Goal: Task Accomplishment & Management: Manage account settings

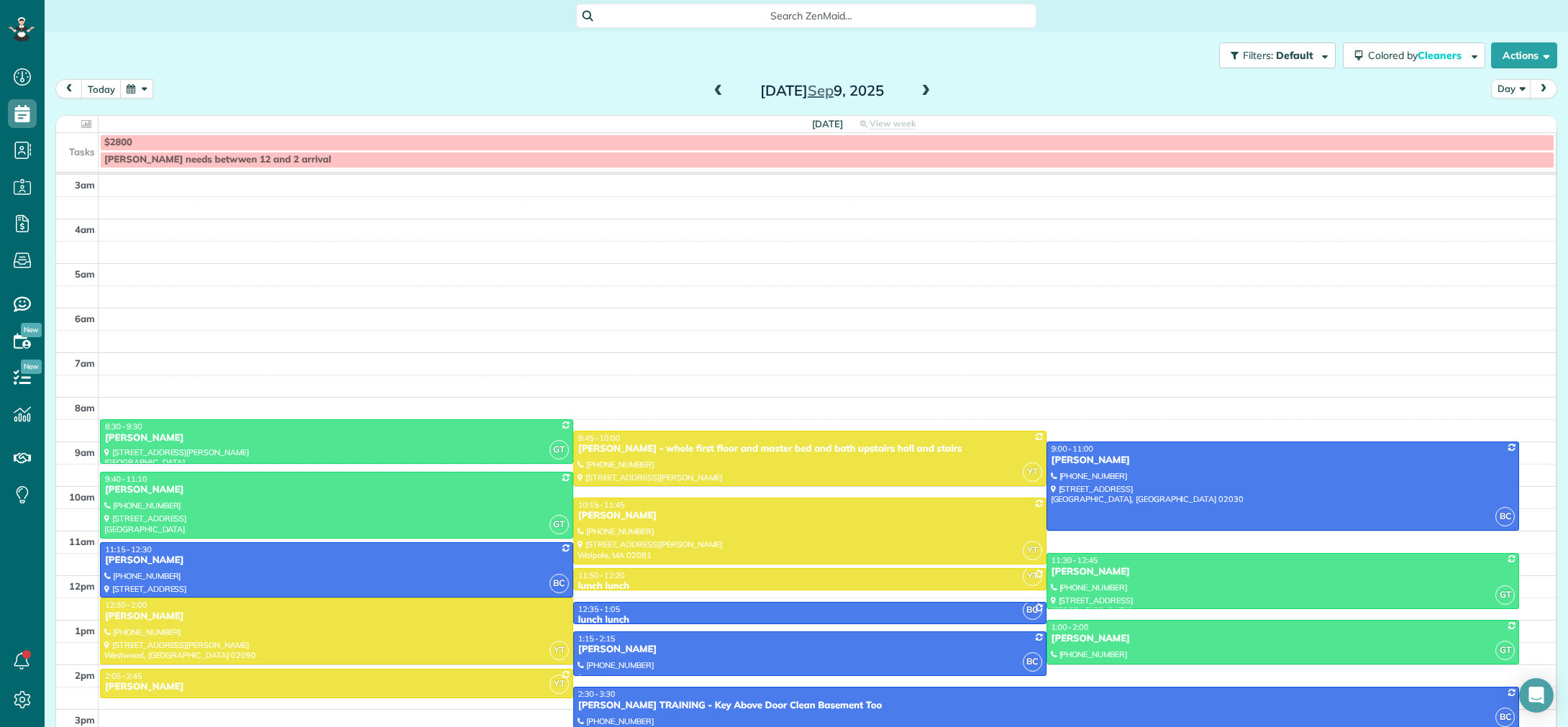
scroll to position [100, 0]
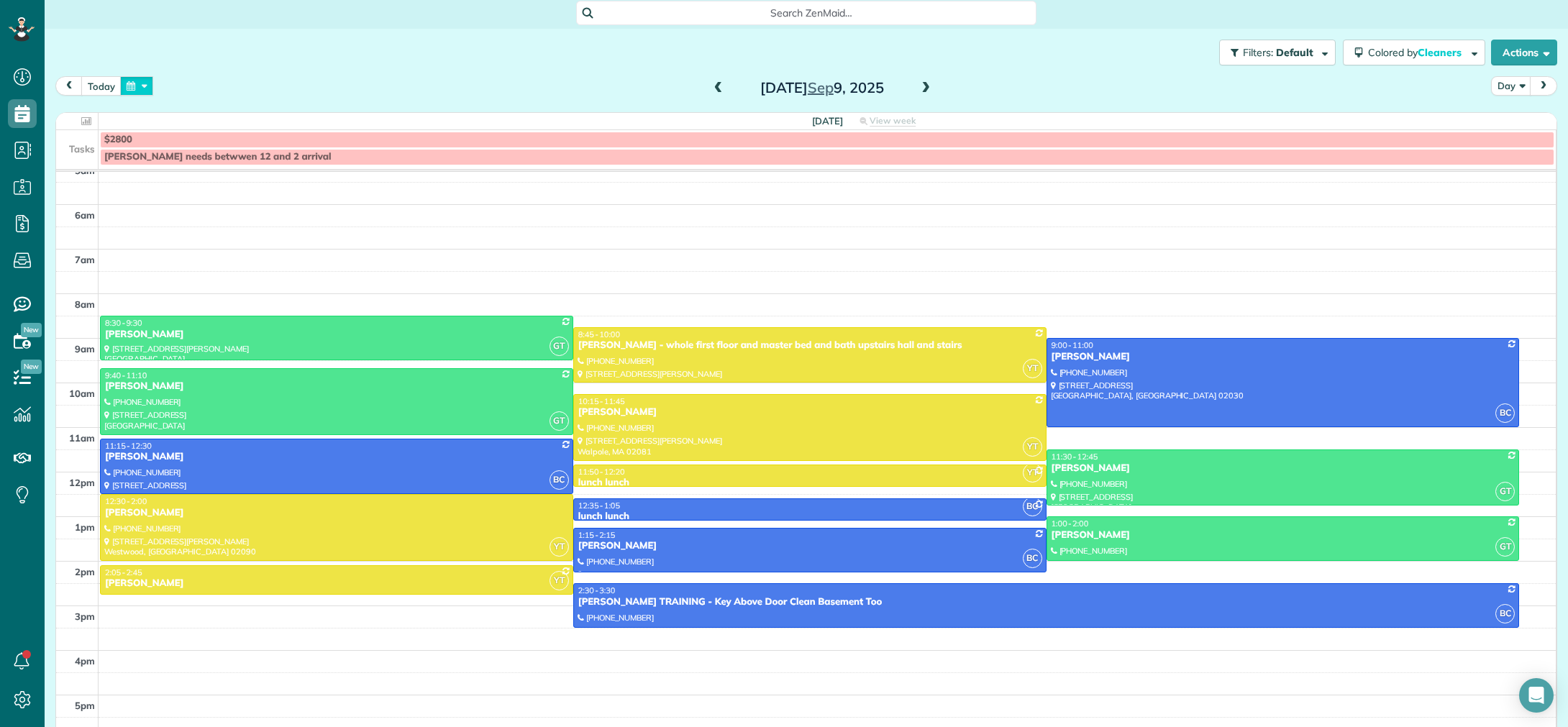
click at [141, 89] on button "button" at bounding box center [136, 86] width 33 height 20
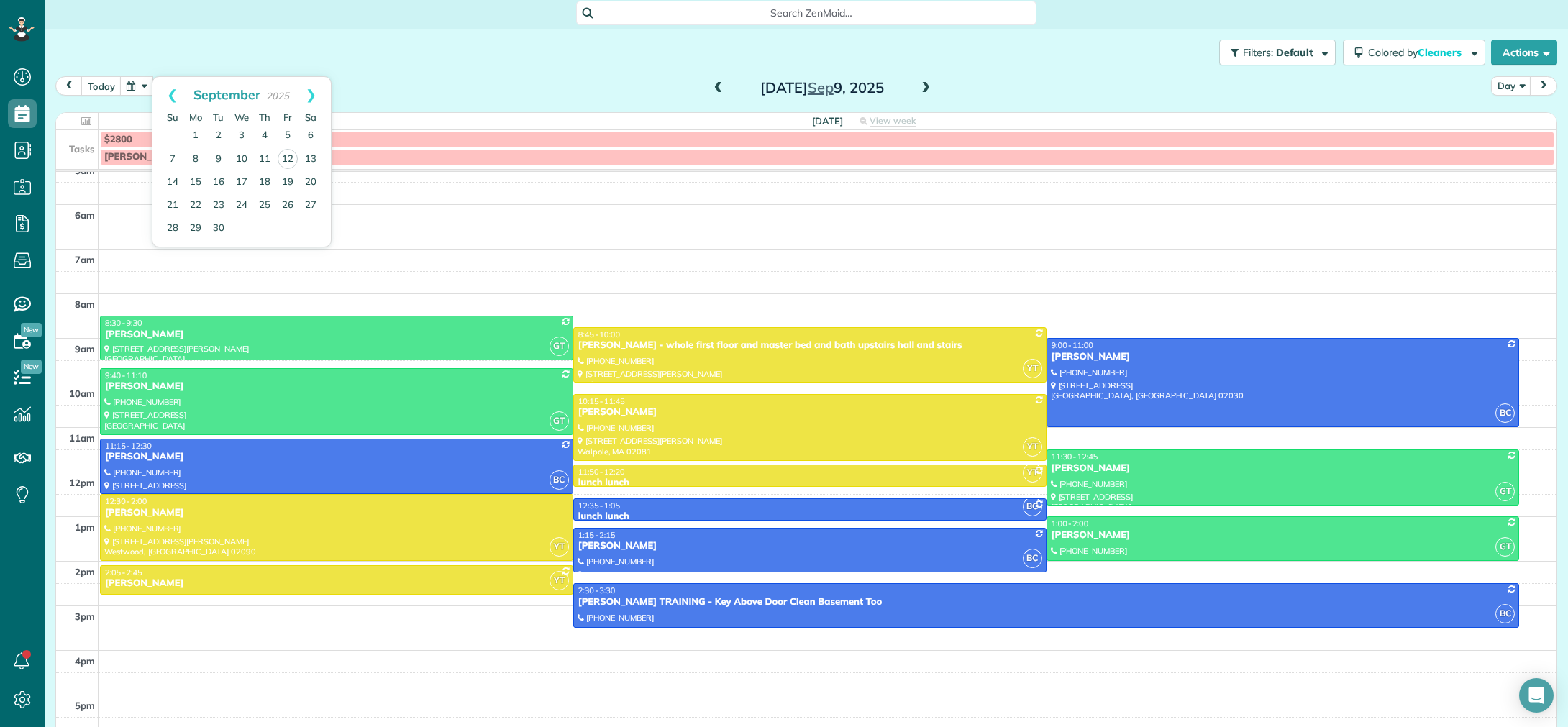
drag, startPoint x: 195, startPoint y: 49, endPoint x: 132, endPoint y: 89, distance: 74.6
click at [195, 49] on div "Filters: Default | 6 appointments hidden Colored by Cleaners Color by Cleaner C…" at bounding box center [806, 53] width 1524 height 48
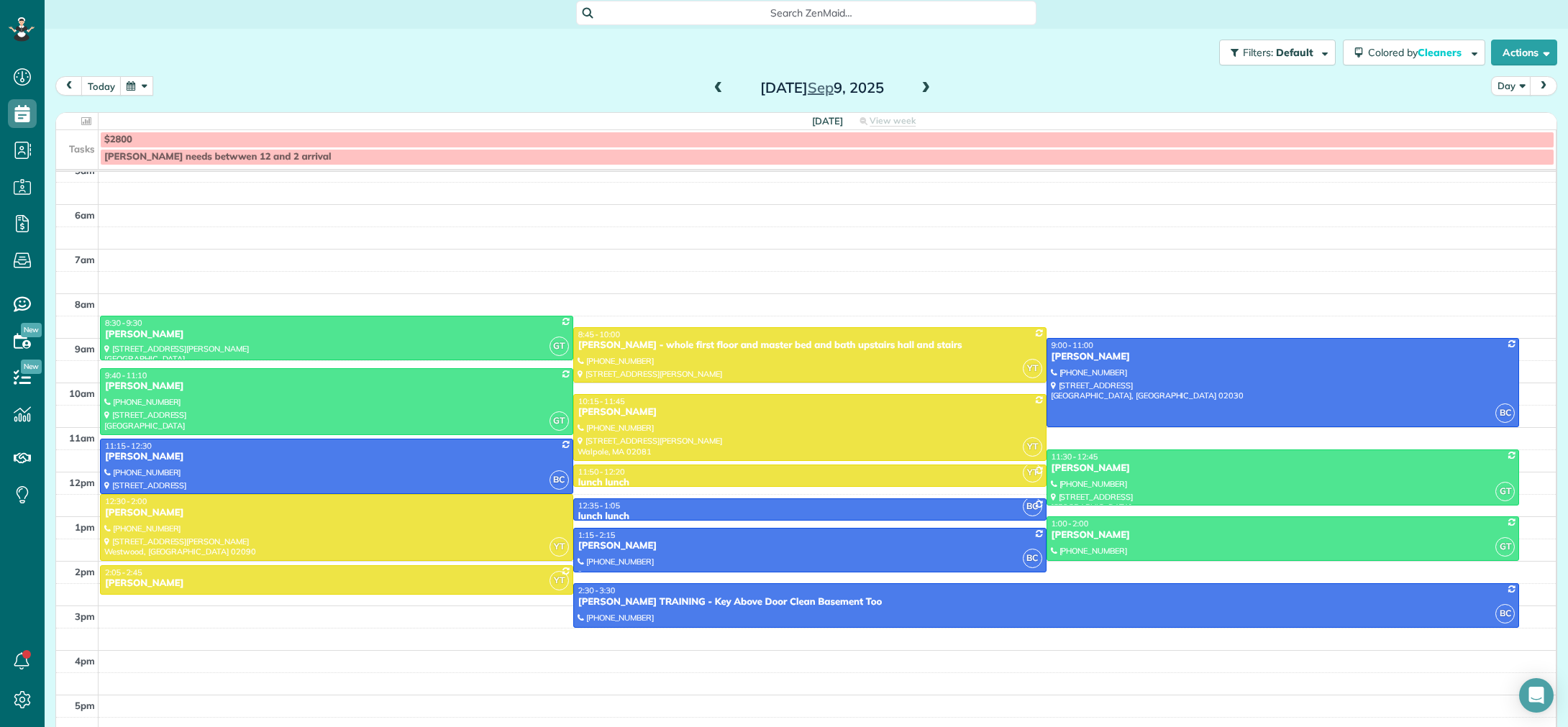
click at [123, 85] on button "button" at bounding box center [136, 86] width 33 height 20
click at [479, 86] on div "[DATE] Day [DATE]" at bounding box center [806, 90] width 1501 height 26
click at [145, 91] on button "button" at bounding box center [136, 86] width 33 height 20
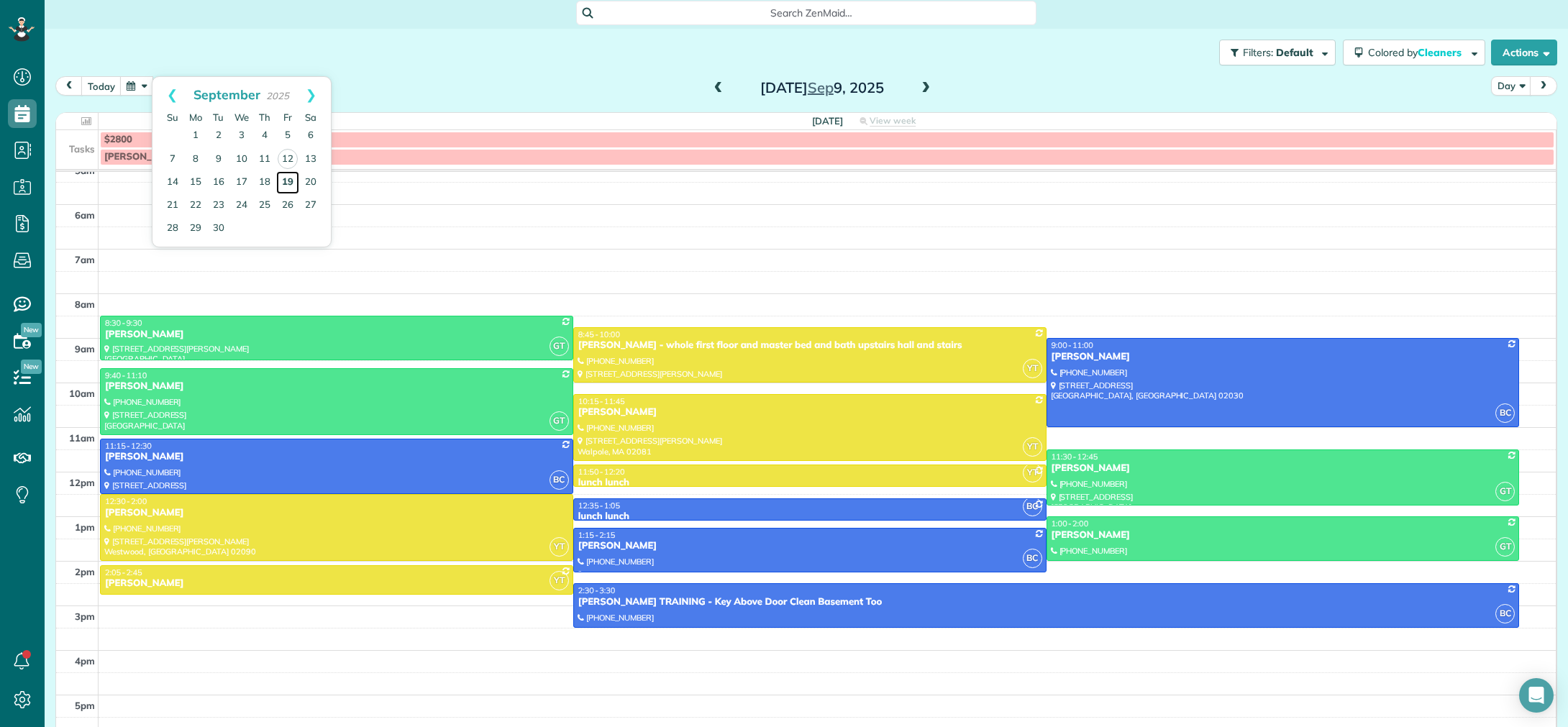
click at [294, 184] on link "19" at bounding box center [288, 183] width 23 height 23
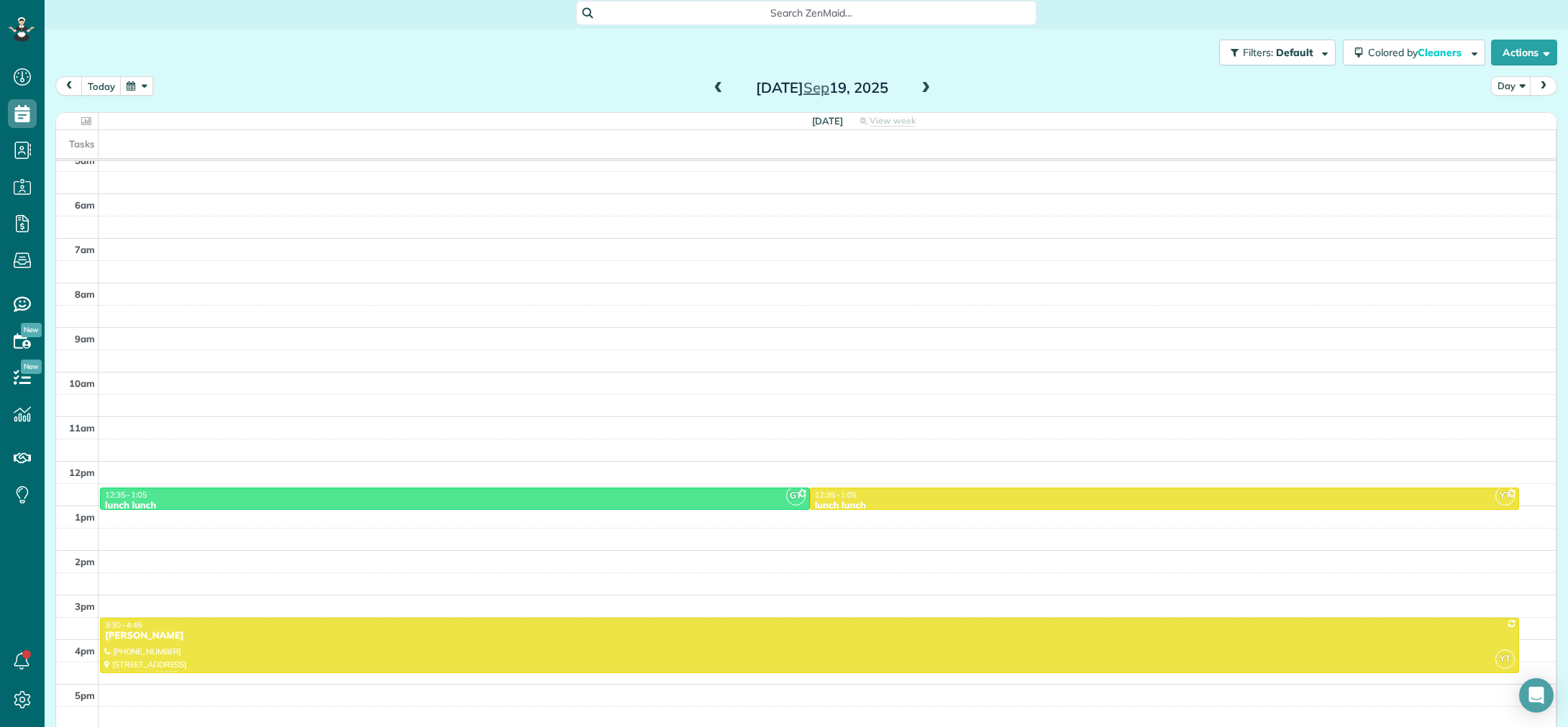
click at [720, 95] on span at bounding box center [718, 89] width 16 height 13
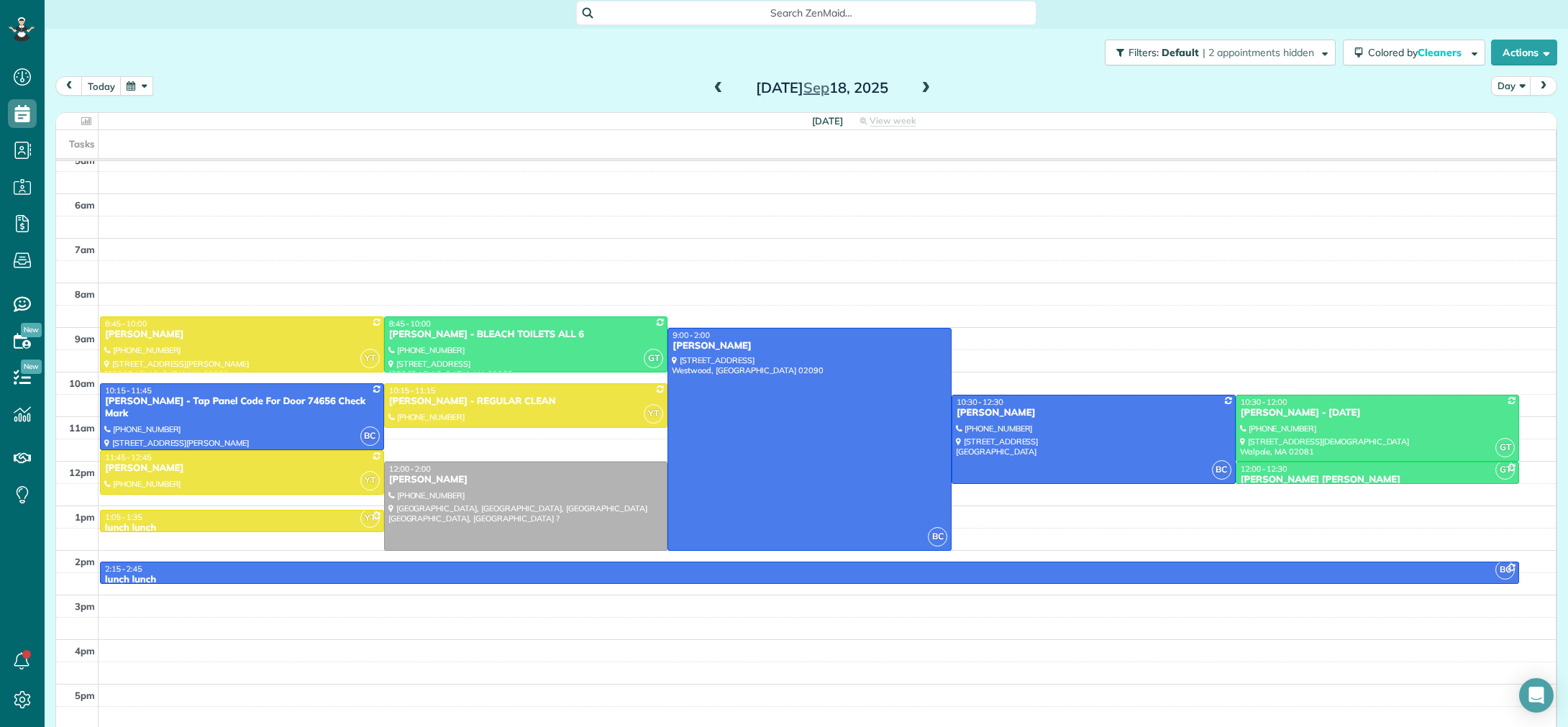
click at [720, 95] on span at bounding box center [718, 89] width 16 height 13
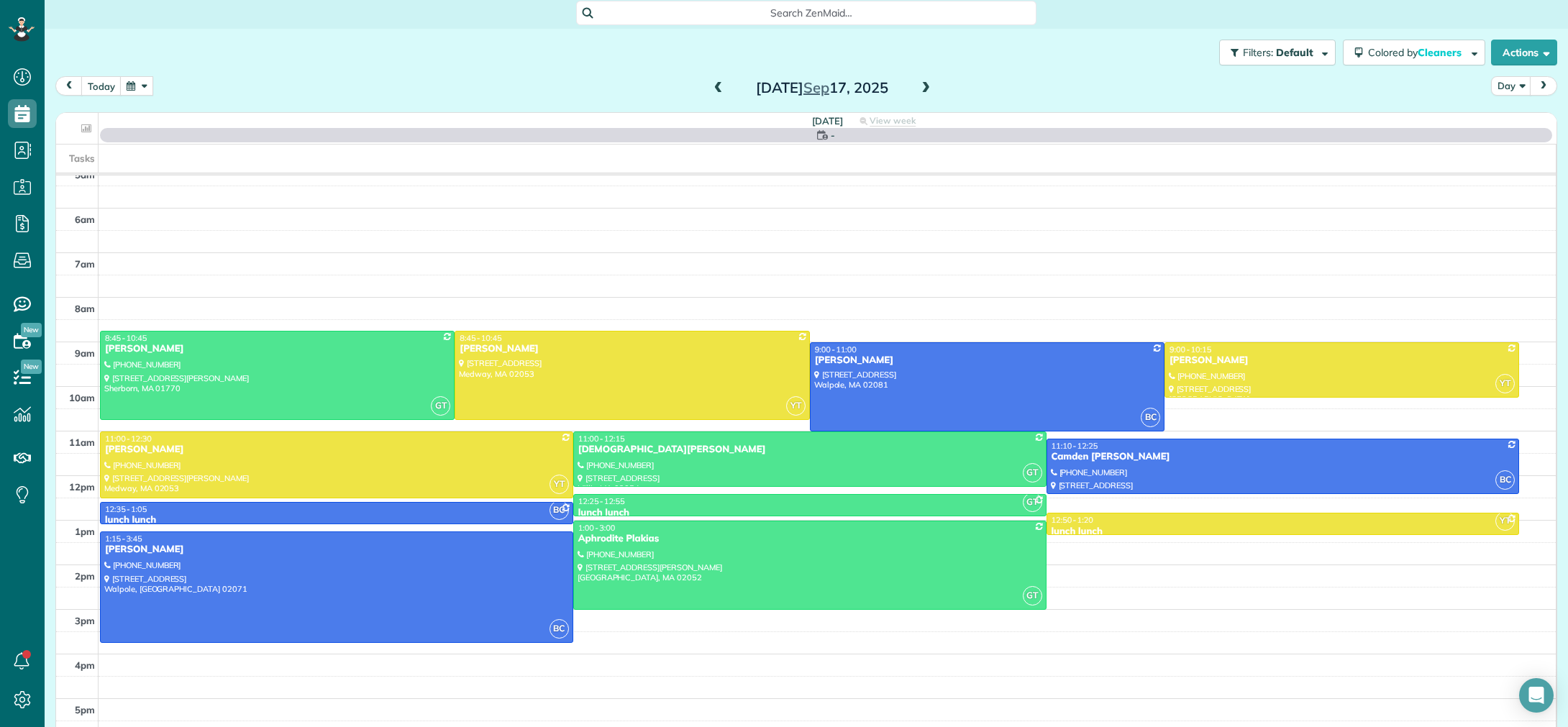
click at [926, 90] on span at bounding box center [925, 89] width 16 height 13
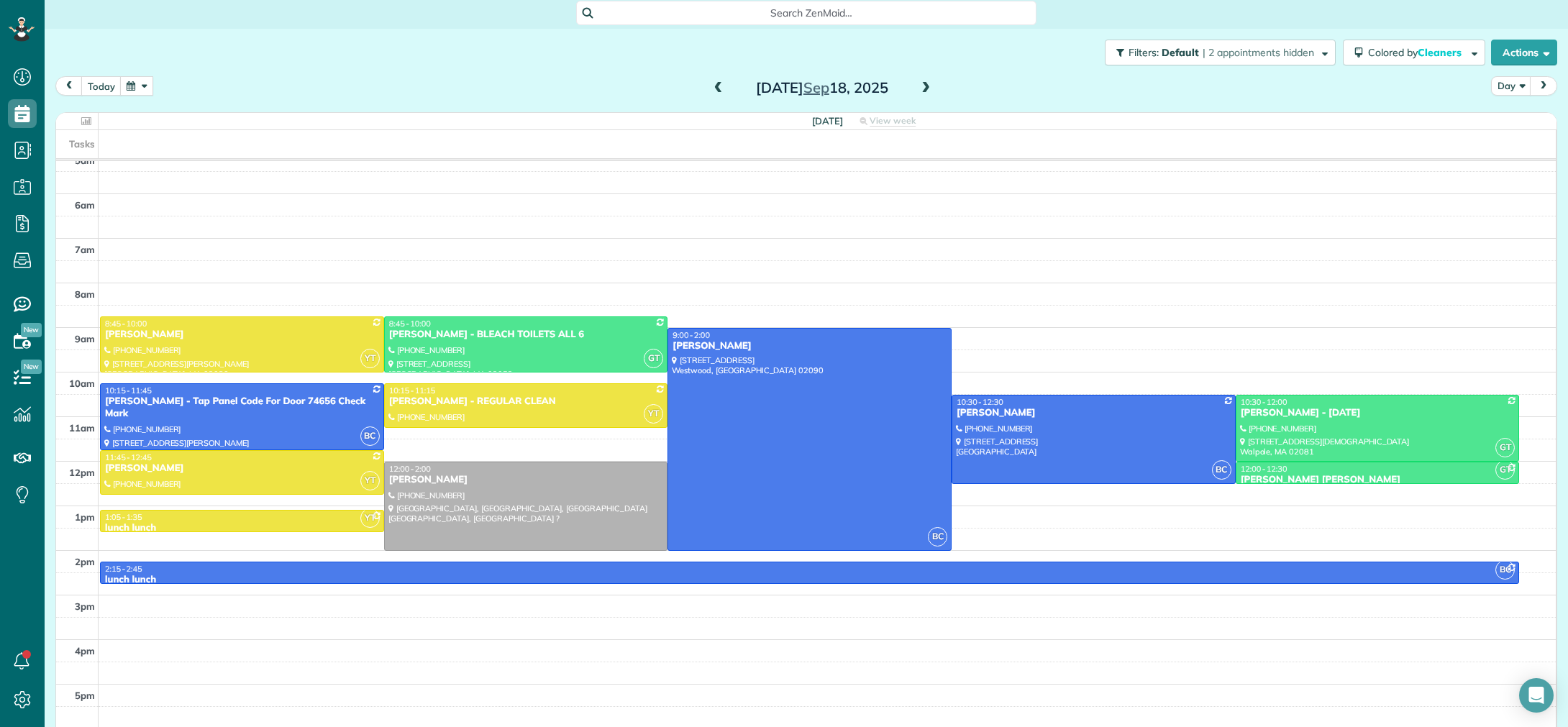
click at [717, 92] on span at bounding box center [718, 89] width 16 height 13
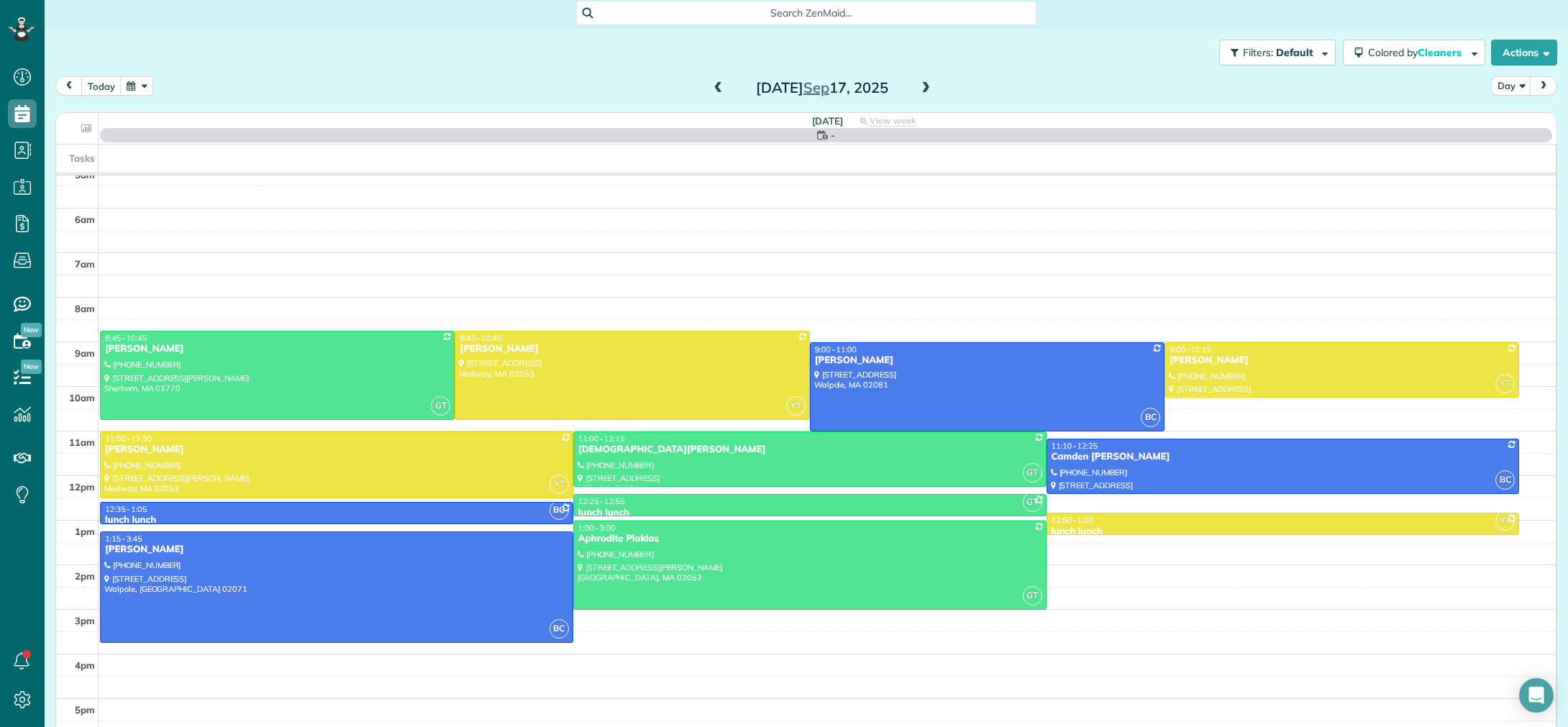
click at [719, 90] on span at bounding box center [718, 89] width 16 height 13
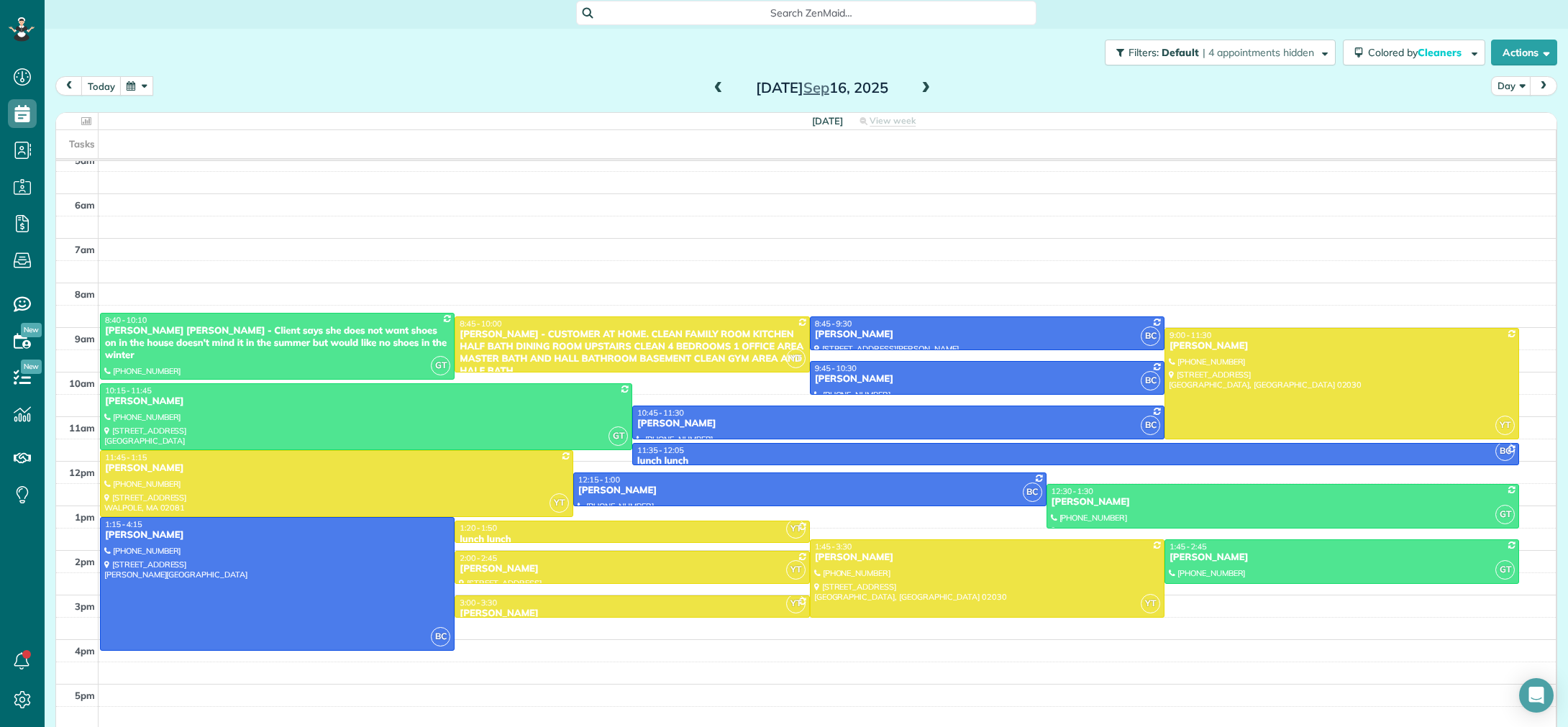
click at [719, 90] on span at bounding box center [718, 89] width 16 height 13
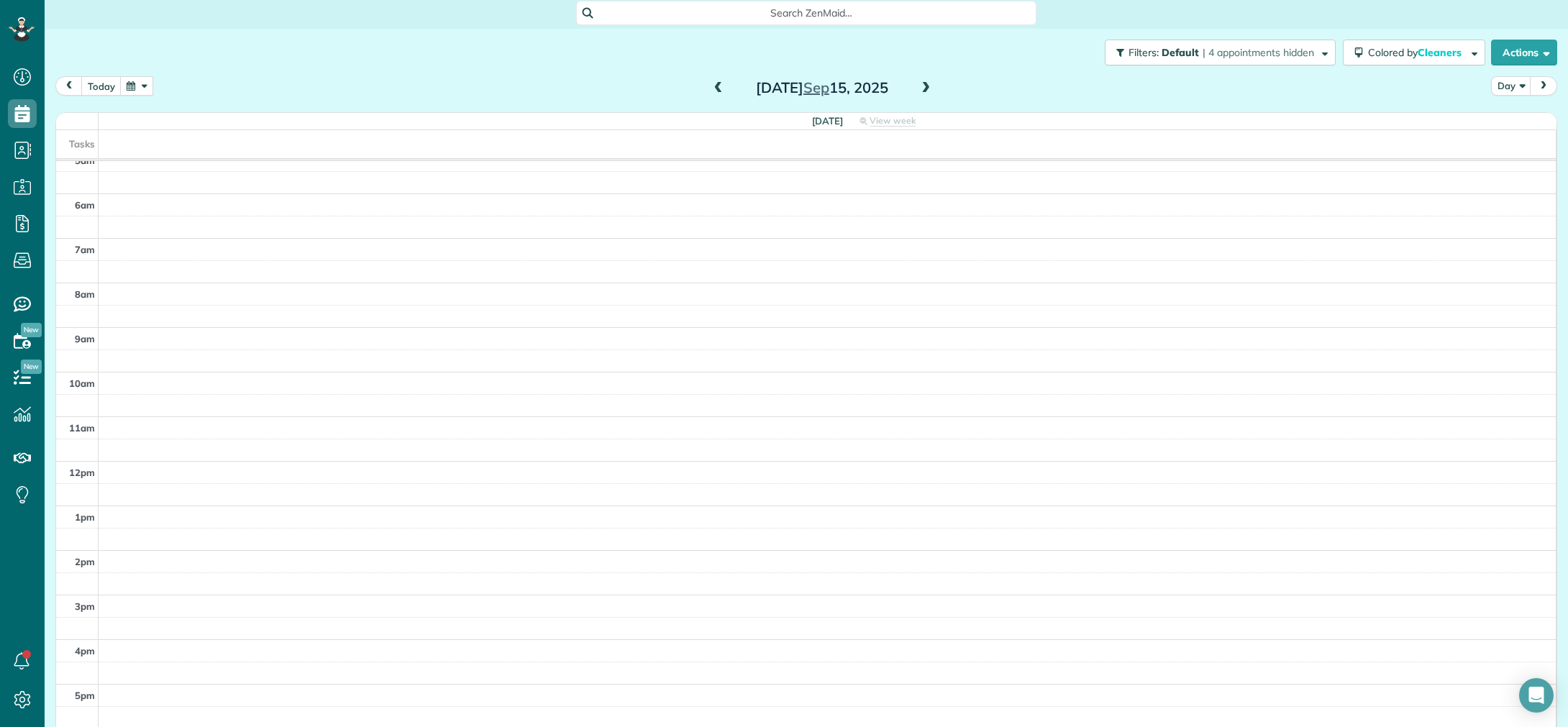
scroll to position [86, 0]
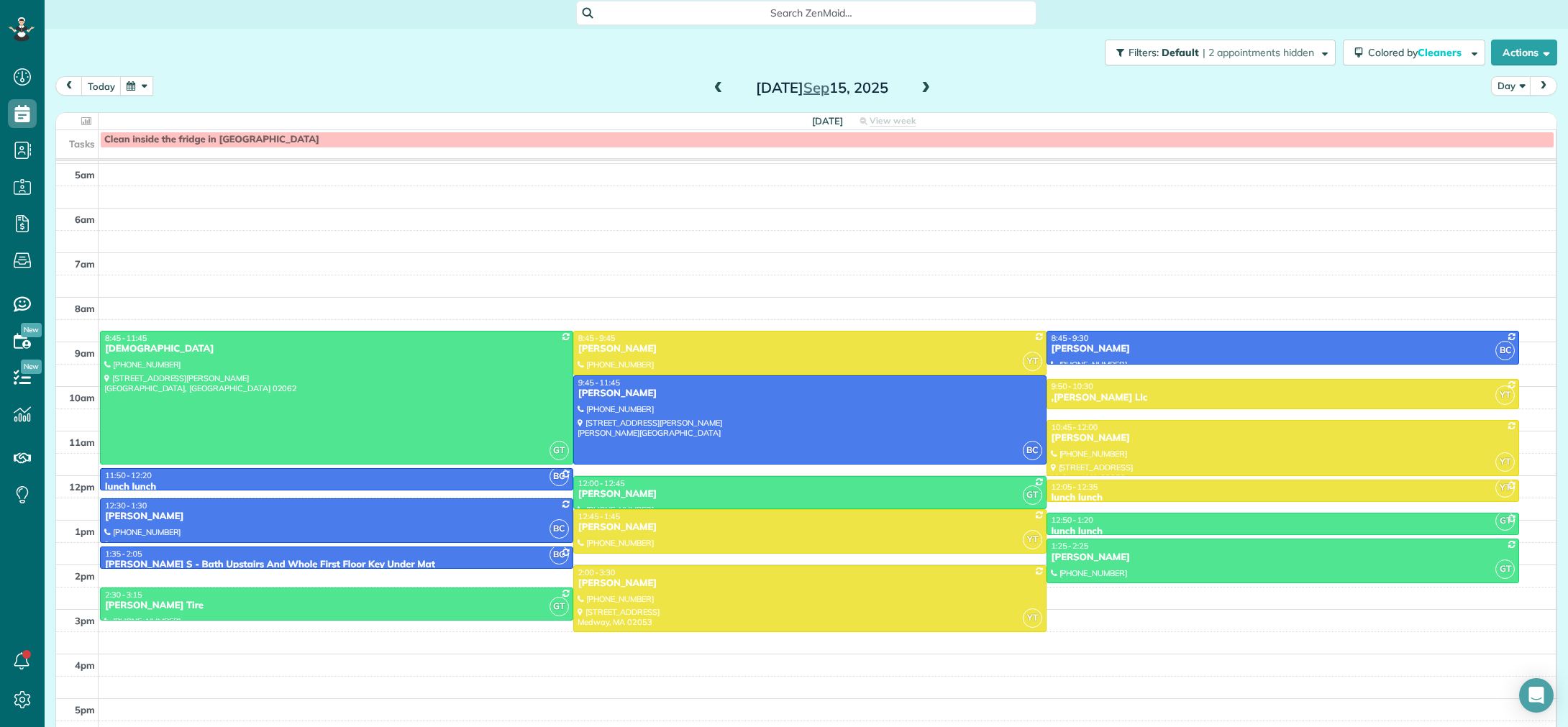
click at [926, 90] on span at bounding box center [925, 89] width 16 height 13
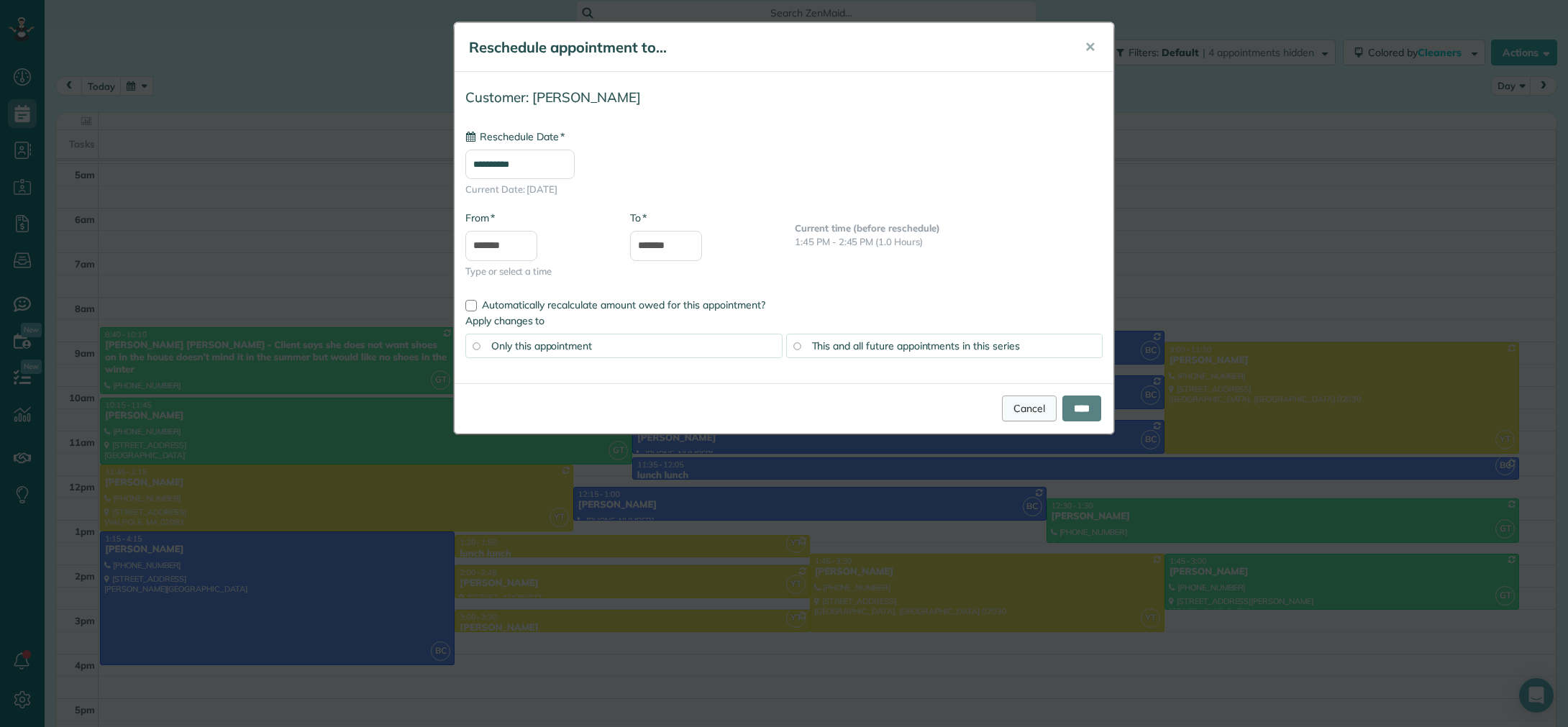
type input "**********"
drag, startPoint x: 1018, startPoint y: 416, endPoint x: 1051, endPoint y: 549, distance: 137.0
click at [1018, 416] on link "Cancel" at bounding box center [1029, 408] width 54 height 25
drag, startPoint x: 550, startPoint y: 167, endPoint x: 548, endPoint y: 213, distance: 46.0
click at [550, 167] on input "**********" at bounding box center [520, 164] width 109 height 30
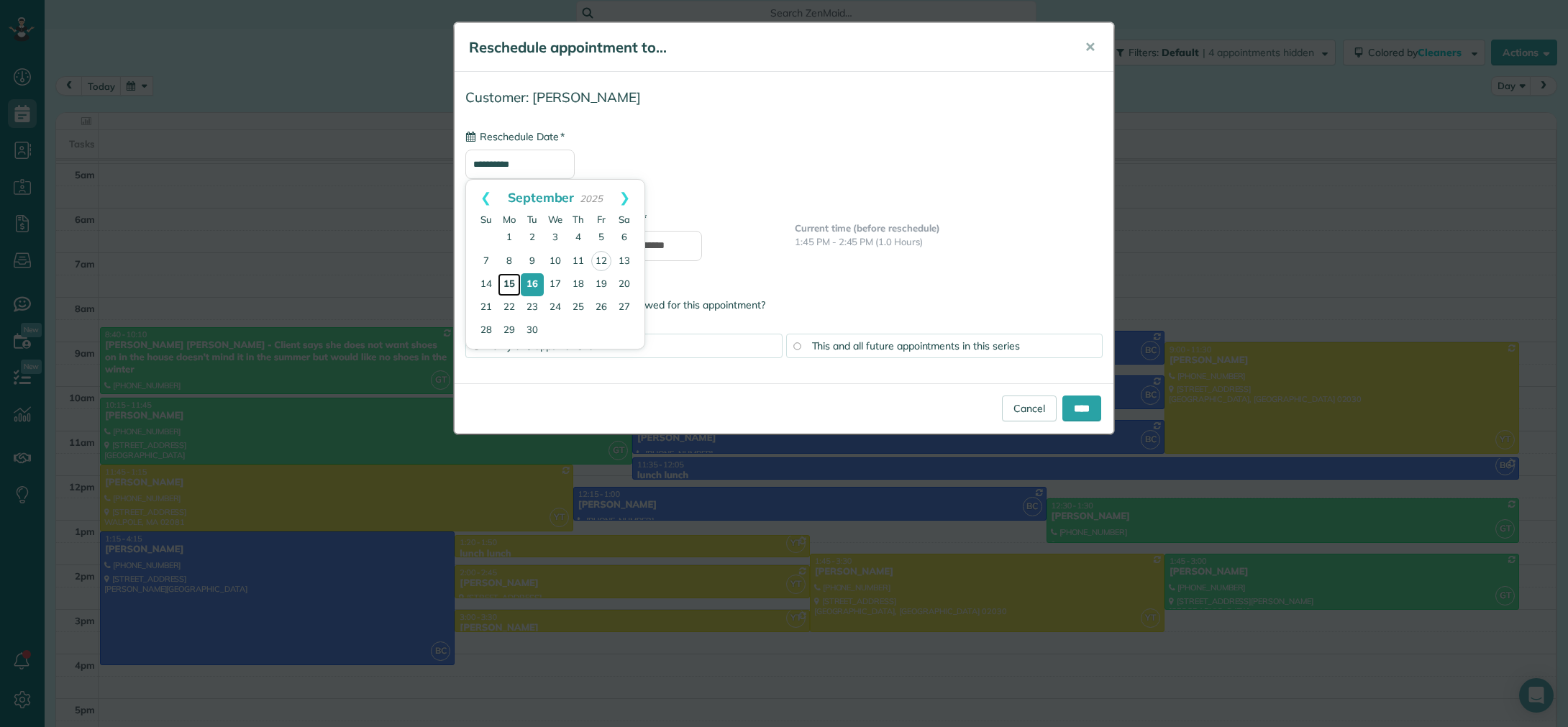
click at [510, 283] on link "15" at bounding box center [509, 285] width 23 height 23
type input "**********"
click at [1083, 410] on input "****" at bounding box center [1081, 408] width 39 height 25
